Goal: Contribute content: Add original content to the website for others to see

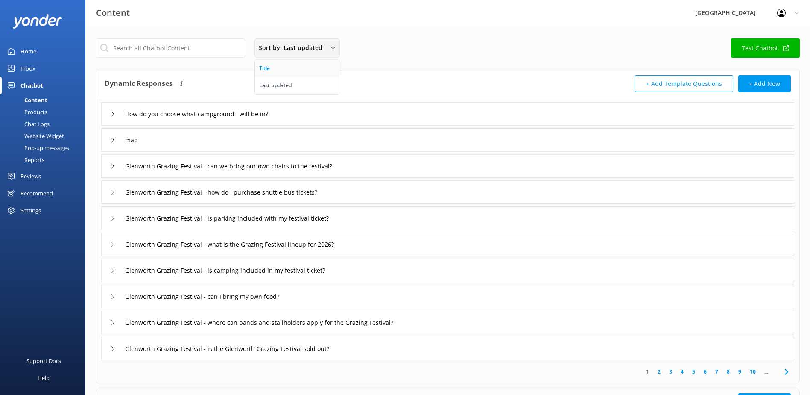
click at [274, 65] on link "Title" at bounding box center [297, 68] width 84 height 17
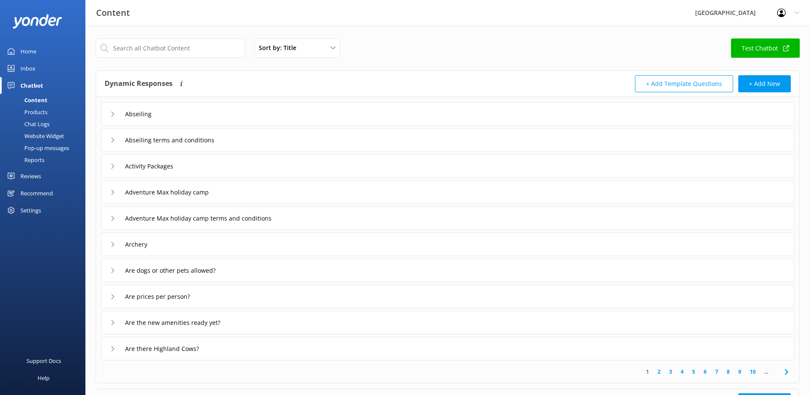
scroll to position [78, 0]
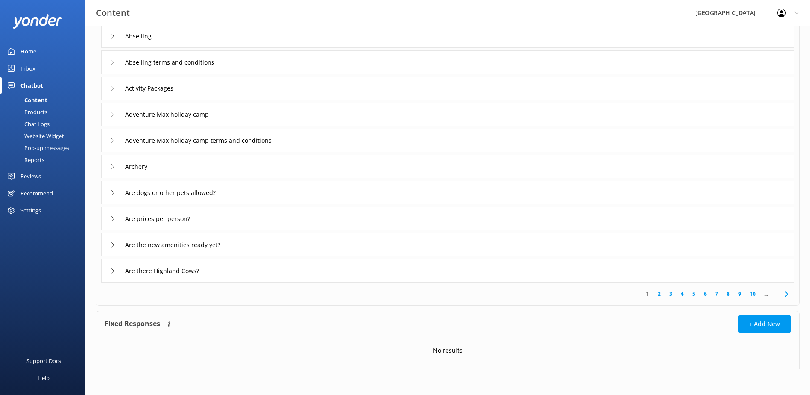
click at [753, 292] on link "10" at bounding box center [753, 294] width 15 height 8
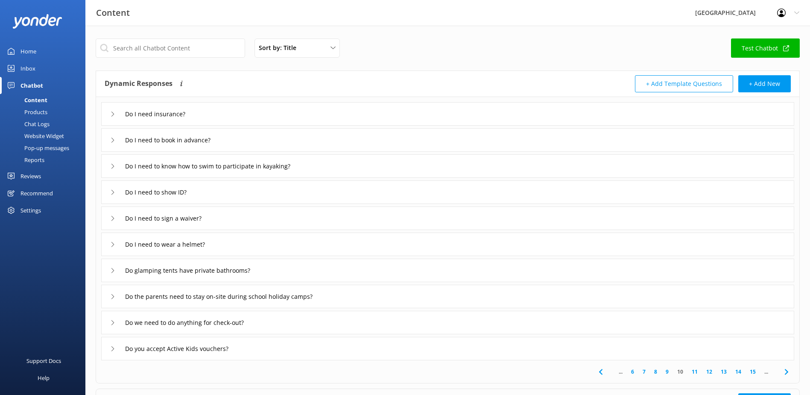
click at [755, 373] on link "15" at bounding box center [753, 371] width 15 height 8
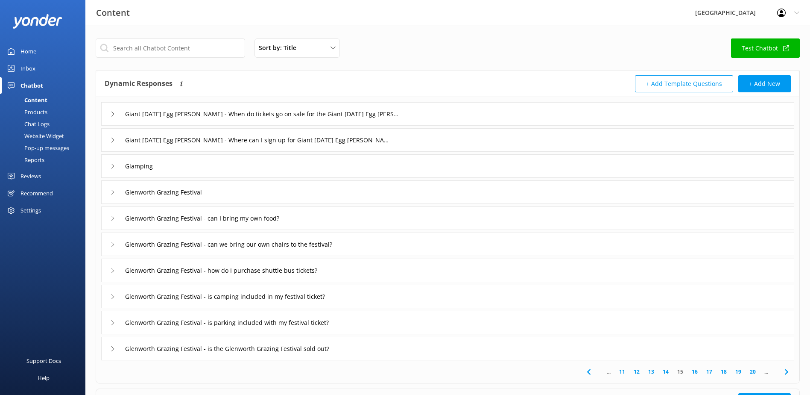
click at [755, 373] on link "20" at bounding box center [753, 371] width 15 height 8
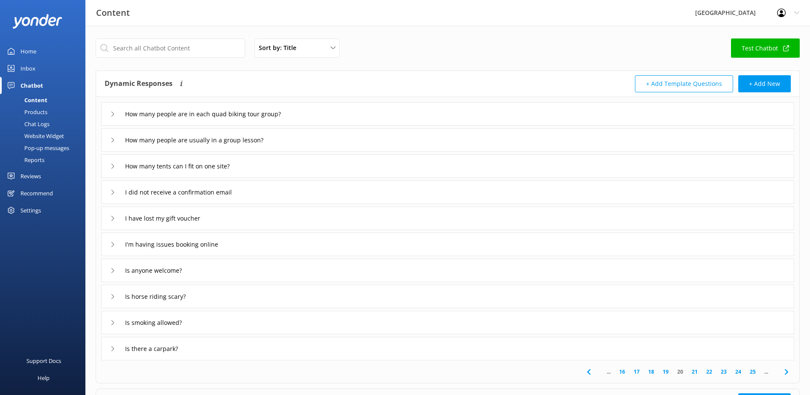
click at [755, 373] on link "25" at bounding box center [753, 371] width 15 height 8
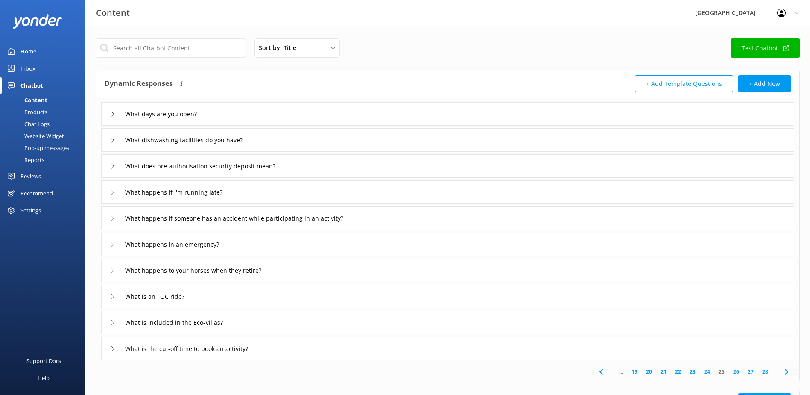
click at [754, 373] on link "27" at bounding box center [751, 371] width 15 height 8
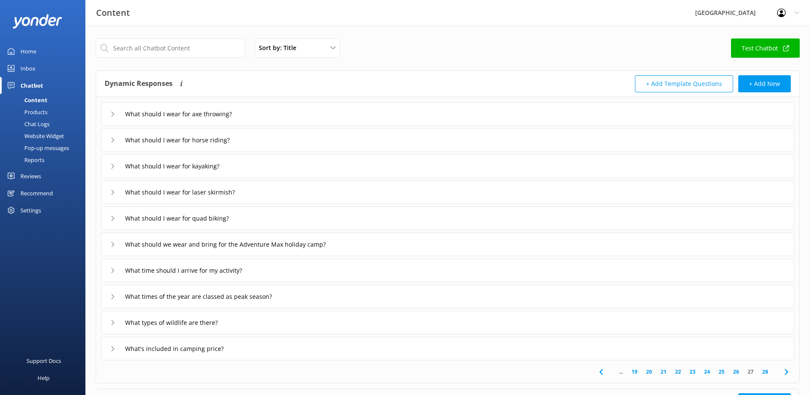
click at [768, 374] on link "28" at bounding box center [765, 371] width 15 height 8
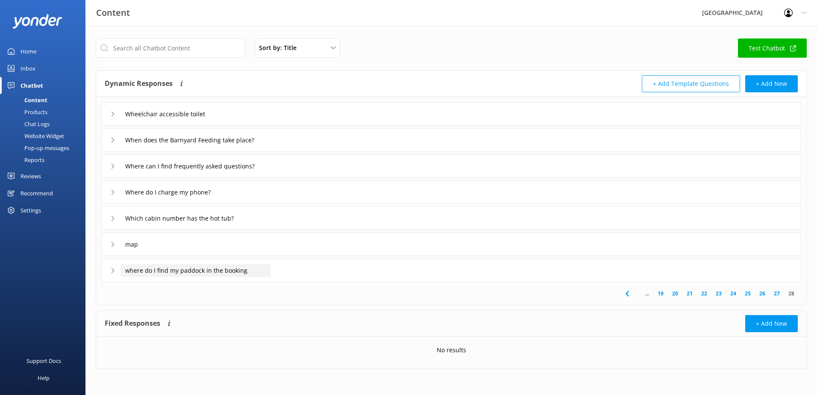
drag, startPoint x: 234, startPoint y: 270, endPoint x: 72, endPoint y: 267, distance: 162.3
click at [70, 267] on div "Content Glenworth Valley Profile Settings Logout Home Inbox Chatbot Content Pro…" at bounding box center [408, 210] width 817 height 369
click at [113, 273] on div "where do I find my paddock in the booking" at bounding box center [185, 270] width 150 height 14
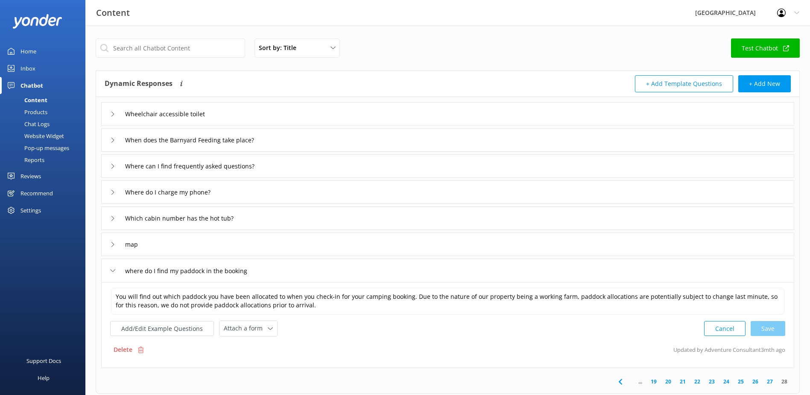
drag, startPoint x: 131, startPoint y: 348, endPoint x: 446, endPoint y: 21, distance: 453.5
click at [132, 348] on p "Delete" at bounding box center [123, 349] width 19 height 9
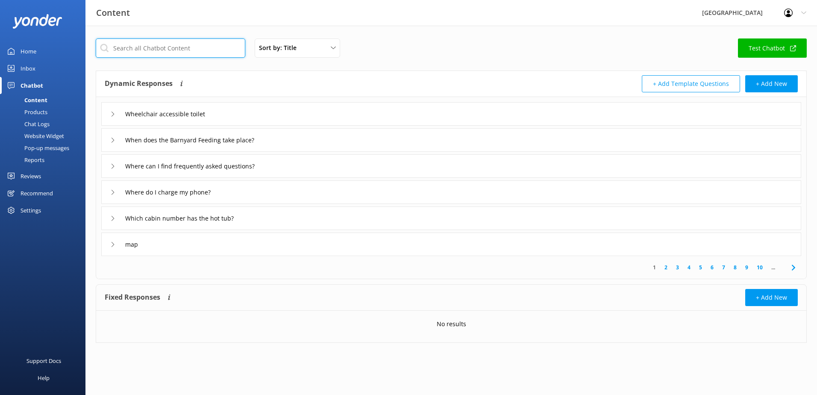
click at [173, 48] on input "text" at bounding box center [171, 47] width 150 height 19
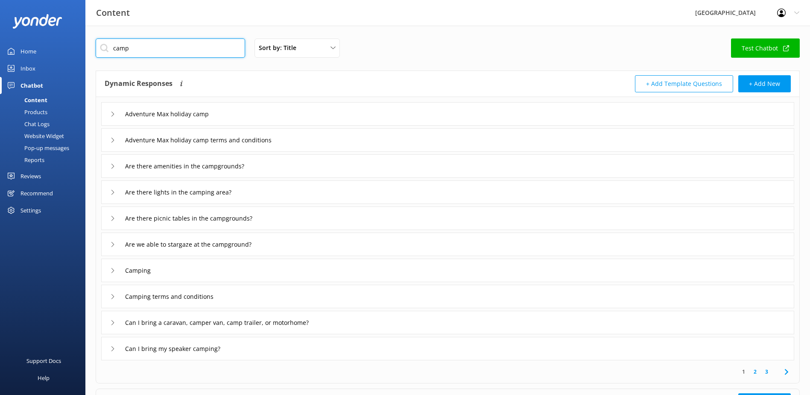
type input "camp"
click at [759, 372] on link "2" at bounding box center [756, 371] width 12 height 8
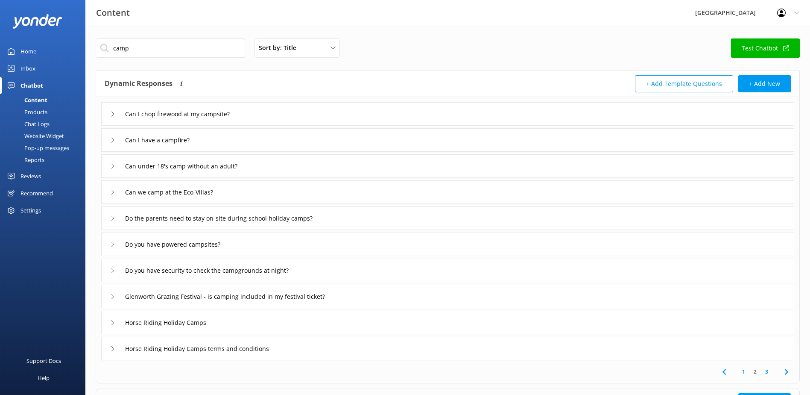
click at [767, 373] on link "3" at bounding box center [767, 371] width 12 height 8
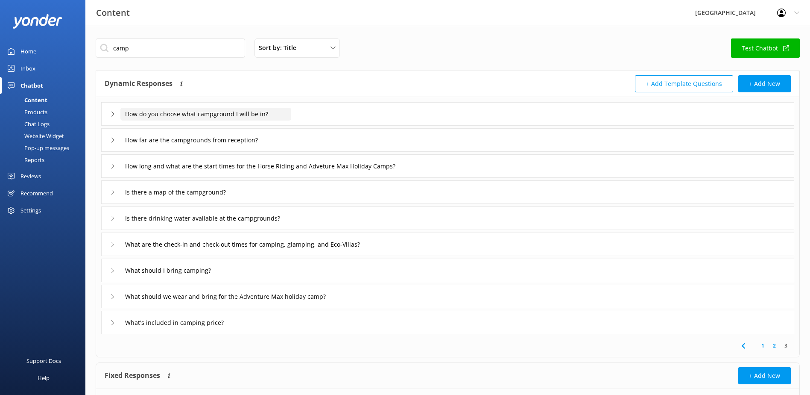
click at [244, 114] on input "How do you choose what campground I will be in?" at bounding box center [205, 114] width 171 height 13
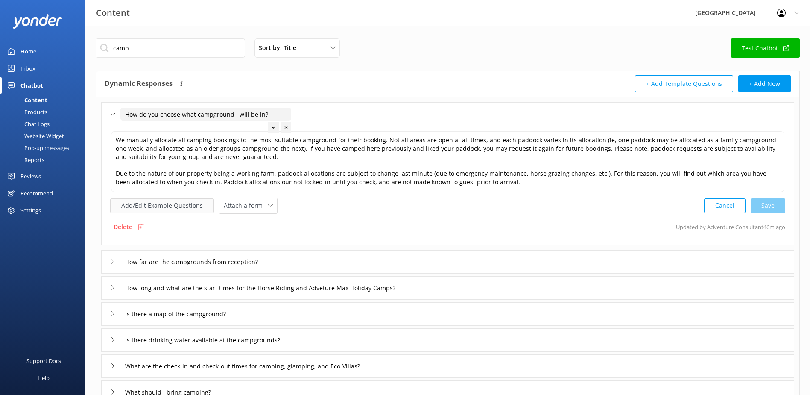
click at [132, 211] on button "Add/Edit Example Questions" at bounding box center [162, 205] width 104 height 15
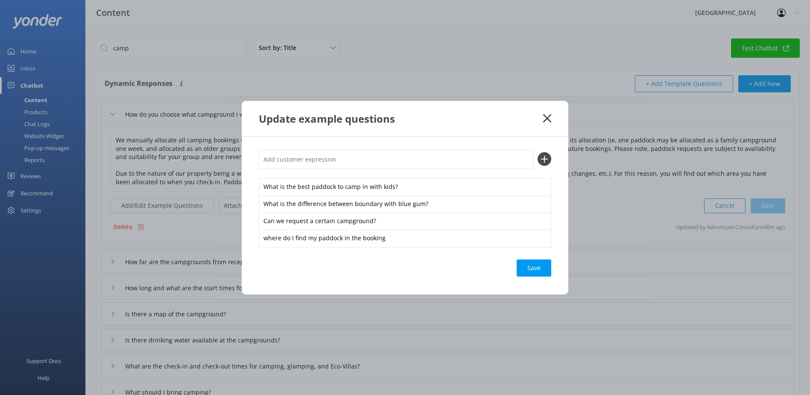
click at [548, 121] on icon at bounding box center [547, 118] width 8 height 9
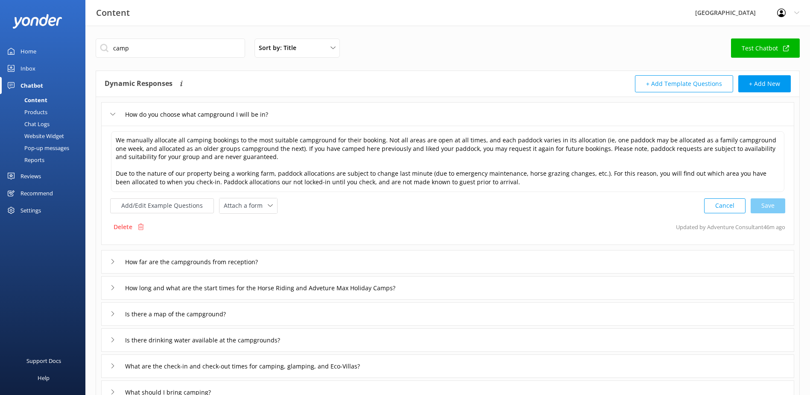
click at [121, 18] on h3 "Content" at bounding box center [113, 13] width 34 height 14
click at [40, 100] on div "Content" at bounding box center [26, 100] width 42 height 12
click at [40, 101] on div "Content" at bounding box center [26, 100] width 42 height 12
drag, startPoint x: 124, startPoint y: 114, endPoint x: 195, endPoint y: 108, distance: 71.2
click at [195, 108] on input "How do you choose what campground I will be in?" at bounding box center [205, 114] width 171 height 13
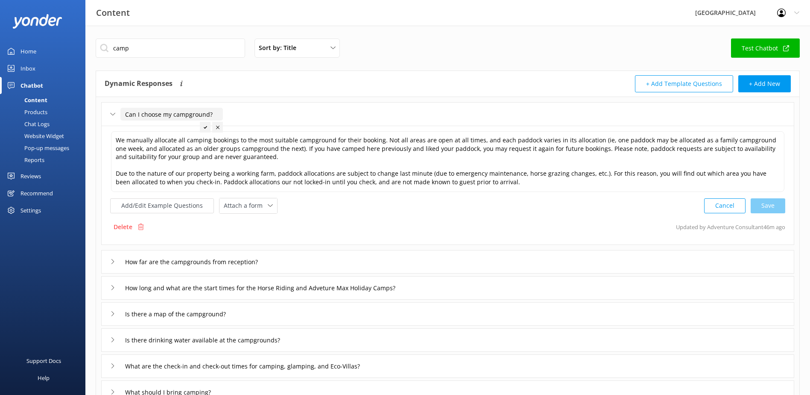
type input "Can I choose my campground?"
click at [203, 129] on div at bounding box center [205, 127] width 11 height 11
click at [175, 210] on button "Add/Edit Example Questions" at bounding box center [162, 205] width 104 height 15
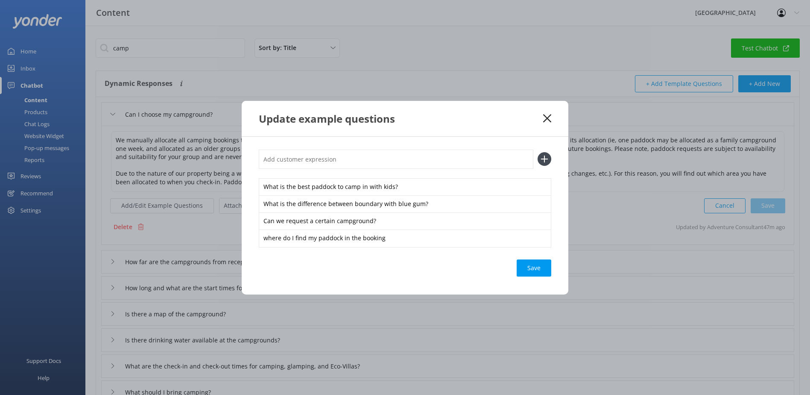
click at [278, 162] on input "text" at bounding box center [396, 159] width 275 height 19
type input "how do you choose which campground I will be in?"
click at [542, 158] on icon at bounding box center [545, 159] width 14 height 14
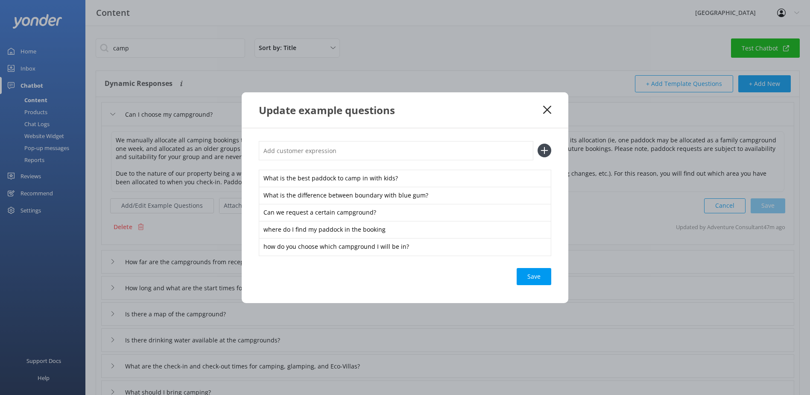
click at [539, 274] on div "Save" at bounding box center [534, 276] width 35 height 17
click at [548, 110] on icon at bounding box center [547, 110] width 8 height 9
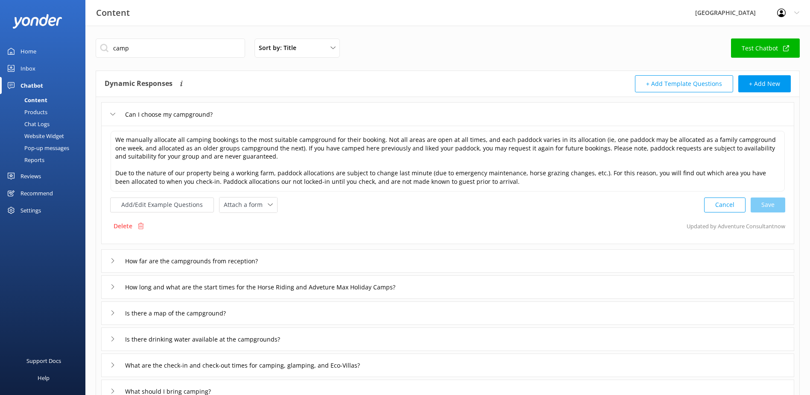
click at [111, 108] on div "Can I choose my campground?" at bounding box center [161, 114] width 103 height 14
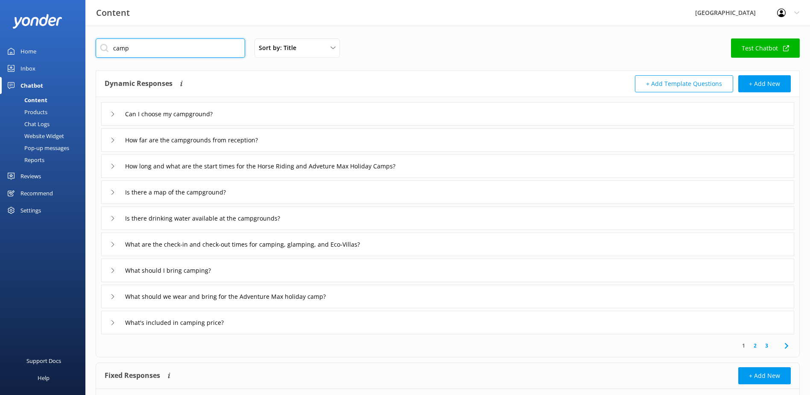
click at [60, 52] on div "Content Glenworth Valley Profile Settings Logout Home Inbox Chatbot Content Pro…" at bounding box center [405, 236] width 810 height 421
click at [38, 99] on div "Content" at bounding box center [26, 100] width 42 height 12
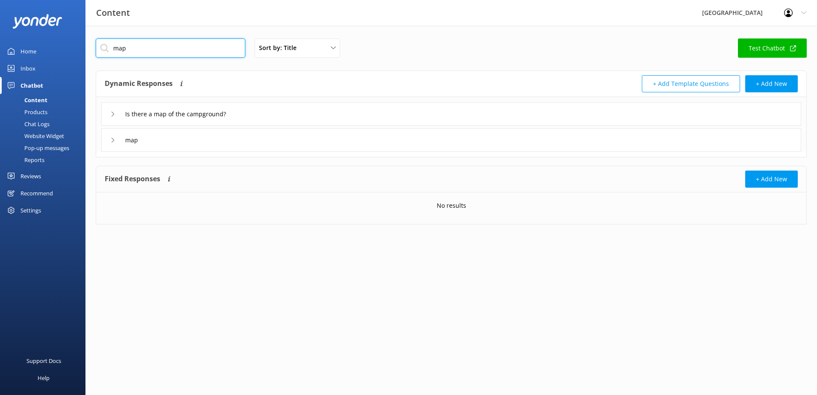
type input "map"
click at [111, 117] on div "Is there a map of the campground?" at bounding box center [171, 114] width 123 height 14
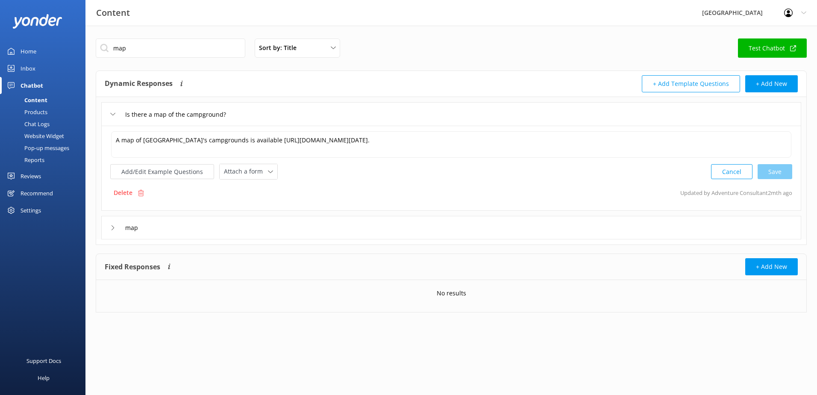
click at [111, 115] on icon at bounding box center [112, 113] width 5 height 5
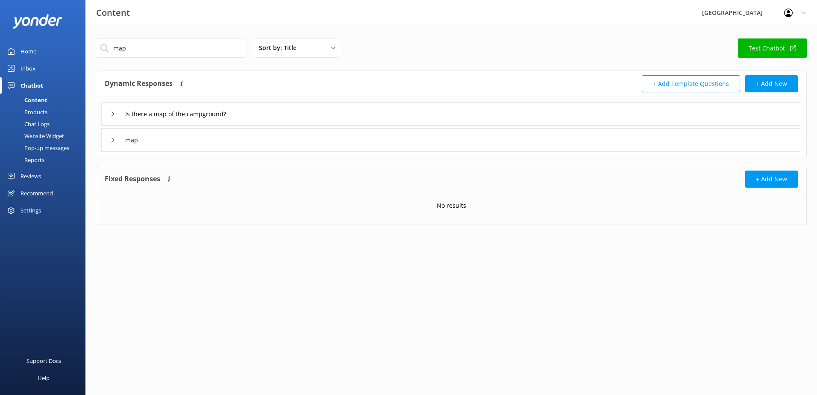
click at [113, 134] on div "map" at bounding box center [123, 140] width 27 height 14
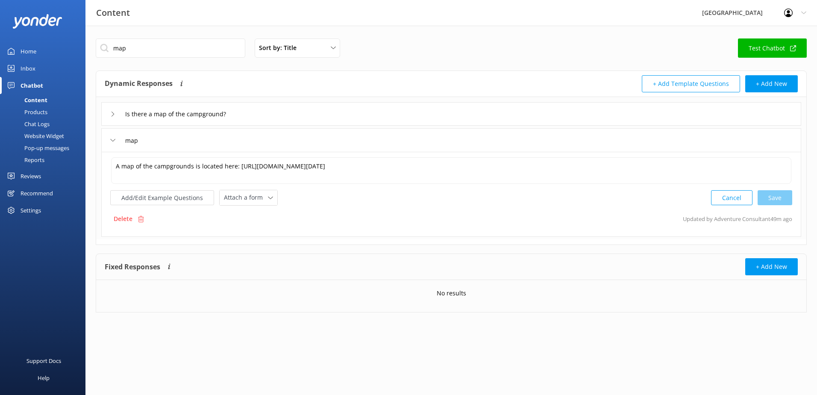
click at [110, 111] on div "Is there a map of the campground?" at bounding box center [451, 113] width 700 height 23
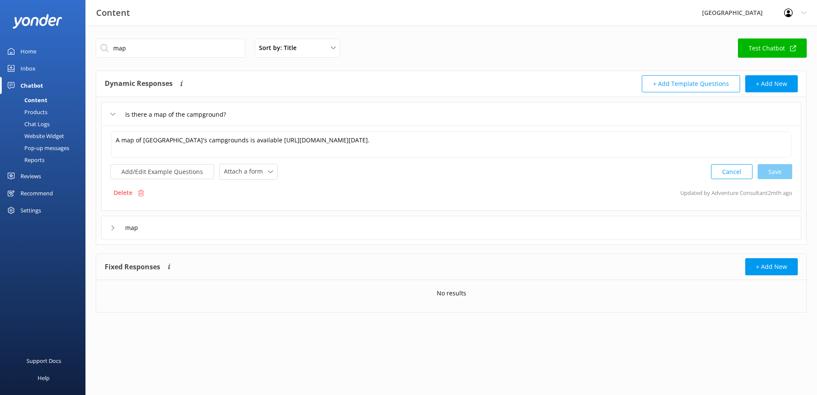
click at [111, 110] on div "Is there a map of the campground?" at bounding box center [171, 114] width 123 height 14
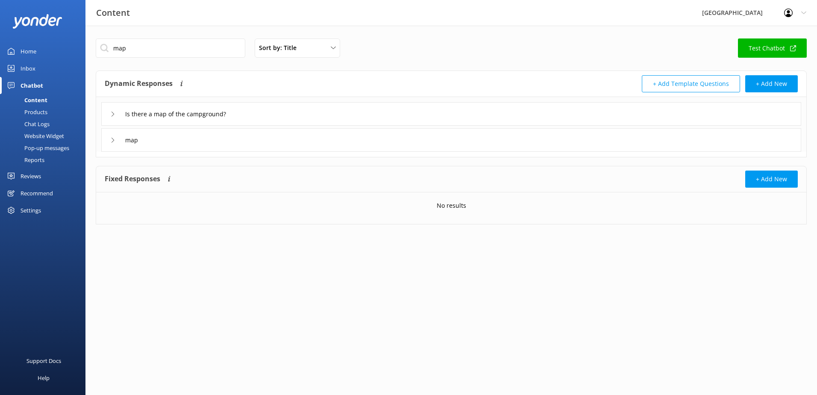
click at [115, 112] on div "Is there a map of the campground?" at bounding box center [171, 114] width 123 height 14
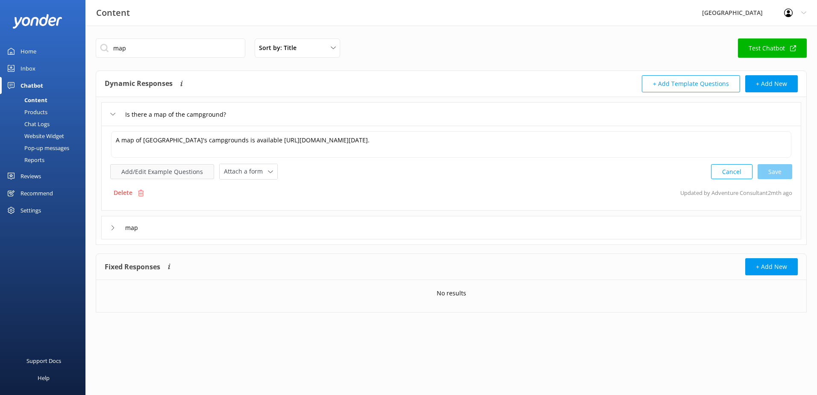
click at [133, 166] on button "Add/Edit Example Questions" at bounding box center [162, 171] width 104 height 15
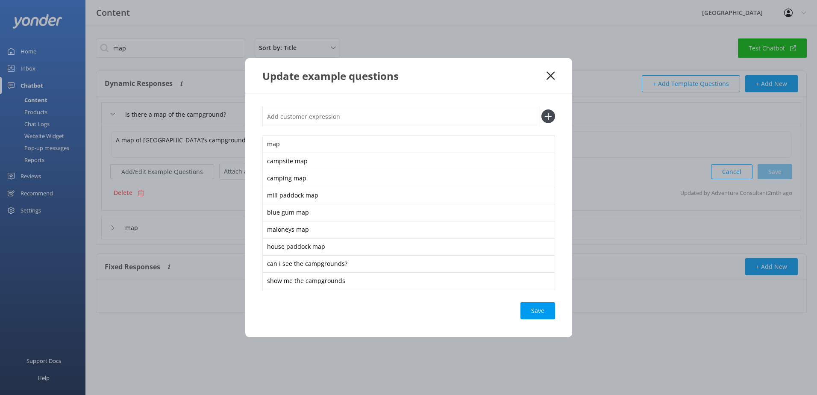
drag, startPoint x: 555, startPoint y: 76, endPoint x: 454, endPoint y: 112, distance: 107.0
click at [554, 76] on div "Update example questions" at bounding box center [408, 75] width 327 height 35
click at [549, 72] on icon at bounding box center [550, 75] width 8 height 9
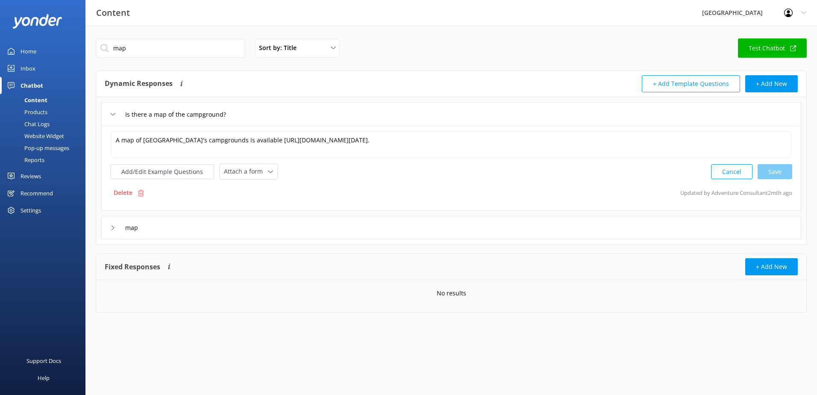
click at [111, 222] on div "map" at bounding box center [123, 227] width 27 height 14
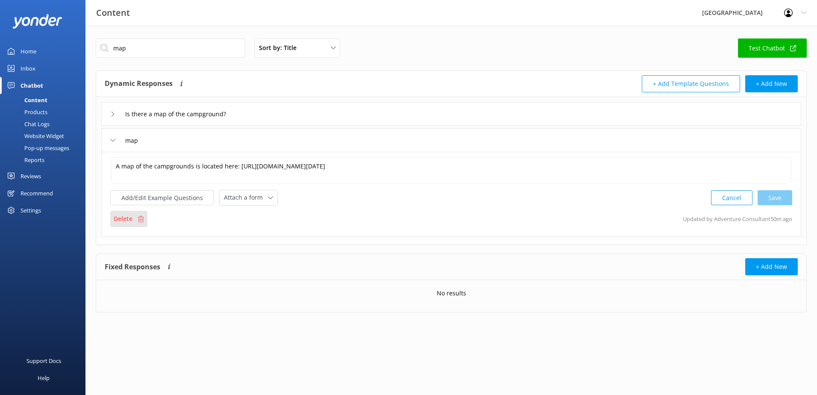
click at [123, 219] on p "Delete" at bounding box center [123, 218] width 19 height 9
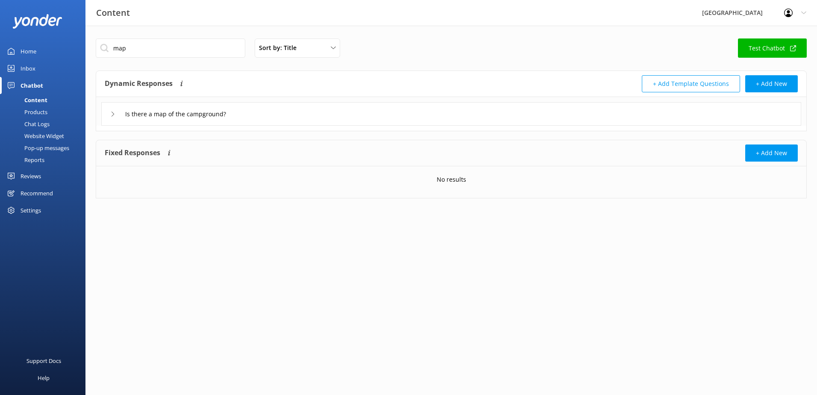
click at [269, 113] on div "Is there a map of the campground?" at bounding box center [451, 113] width 700 height 23
